Goal: Register for event/course

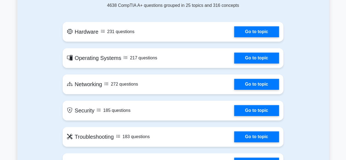
scroll to position [277, 0]
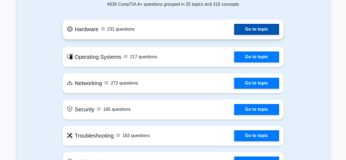
click at [247, 29] on link "Go to topic" at bounding box center [256, 29] width 45 height 11
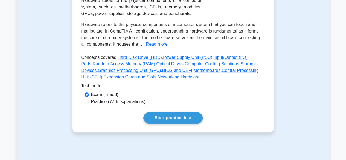
scroll to position [108, 0]
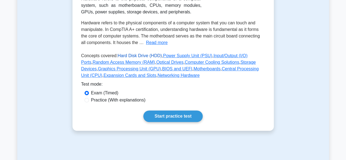
click at [141, 57] on link "Hard Disk Drive (HDD)" at bounding box center [140, 55] width 44 height 5
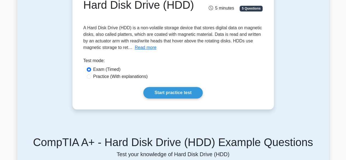
scroll to position [435, 0]
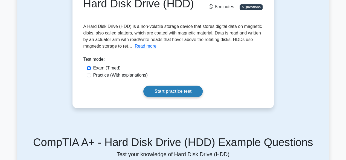
click at [163, 88] on link "Start practice test" at bounding box center [172, 91] width 59 height 11
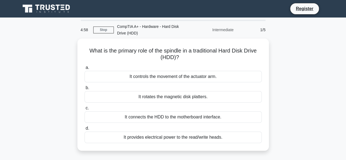
scroll to position [435, 0]
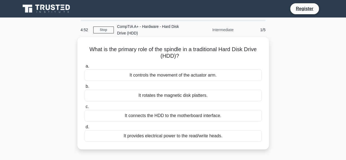
click at [142, 77] on div "It controls the movement of the actuator arm." at bounding box center [173, 75] width 177 height 11
click at [85, 68] on input "a. It controls the movement of the actuator arm." at bounding box center [85, 67] width 0 height 4
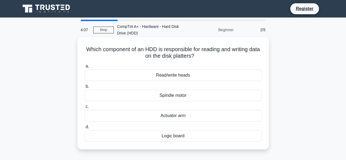
click at [167, 96] on div "Spindle motor" at bounding box center [173, 95] width 177 height 11
click at [85, 88] on input "b. Spindle motor" at bounding box center [85, 87] width 0 height 4
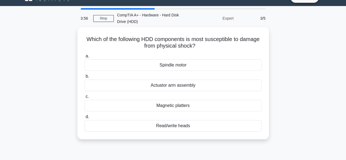
scroll to position [0, 0]
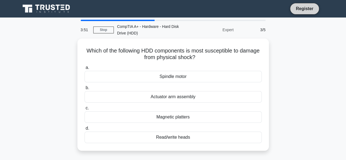
click at [298, 10] on link "Register" at bounding box center [305, 8] width 24 height 7
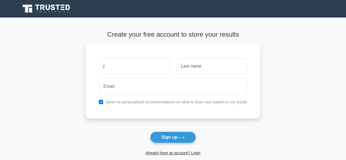
scroll to position [435, 0]
type input "j"
type input "JUMA"
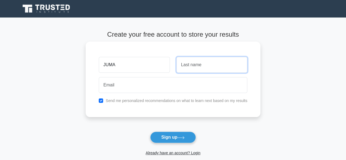
click at [194, 61] on input "text" at bounding box center [212, 65] width 71 height 16
type input "KHALIFA"
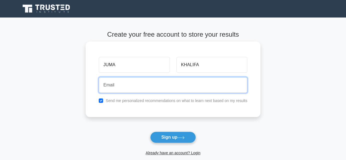
click at [125, 87] on input "email" at bounding box center [173, 85] width 149 height 16
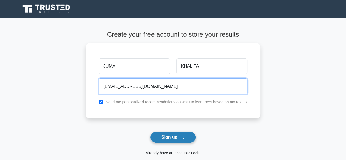
type input "kithinjiju@gmail.com"
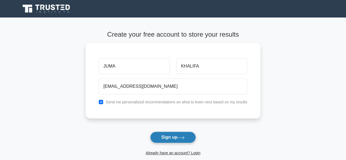
click at [163, 137] on button "Sign up" at bounding box center [173, 137] width 46 height 11
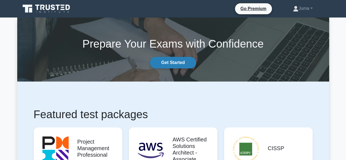
click at [167, 61] on link "Get Started" at bounding box center [173, 62] width 46 height 11
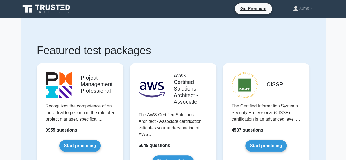
scroll to position [435, 0]
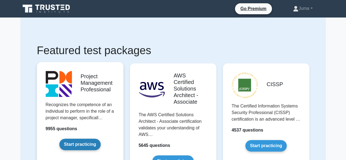
click at [83, 145] on link "Start practicing" at bounding box center [79, 144] width 41 height 11
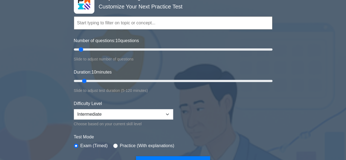
scroll to position [52, 0]
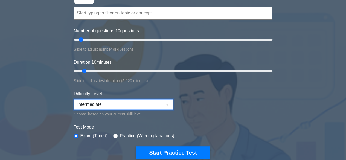
click at [109, 100] on select "Beginner Intermediate Expert" at bounding box center [123, 104] width 99 height 10
select select "beginner"
click at [74, 99] on select "Beginner Intermediate Expert" at bounding box center [123, 104] width 99 height 10
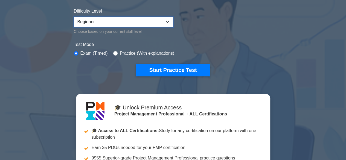
scroll to position [136, 0]
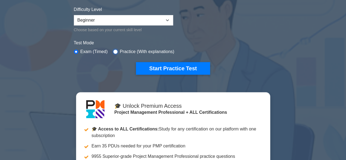
click at [114, 50] on input "radio" at bounding box center [115, 52] width 4 height 4
radio input "true"
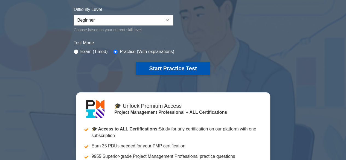
click at [153, 65] on button "Start Practice Test" at bounding box center [173, 68] width 74 height 13
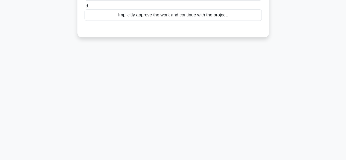
scroll to position [132, 0]
